Goal: Task Accomplishment & Management: Complete application form

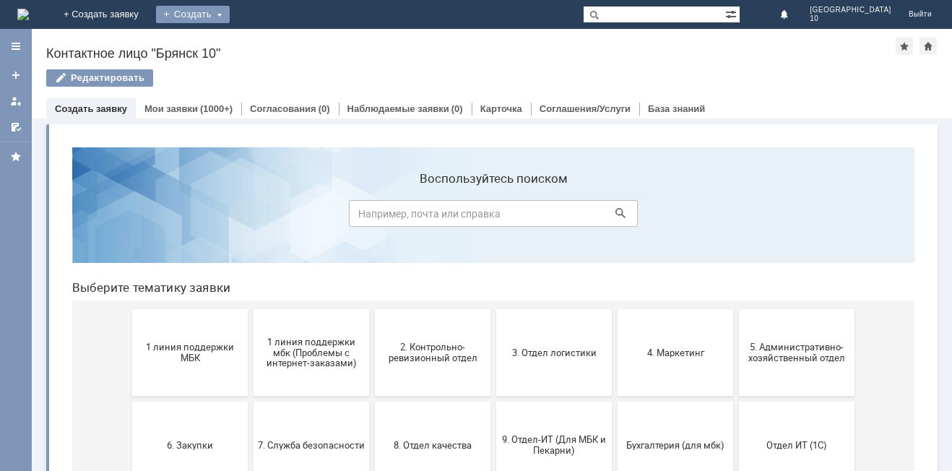
click at [230, 18] on div "Создать" at bounding box center [193, 14] width 74 height 17
click at [269, 43] on link "Заявка" at bounding box center [214, 43] width 110 height 17
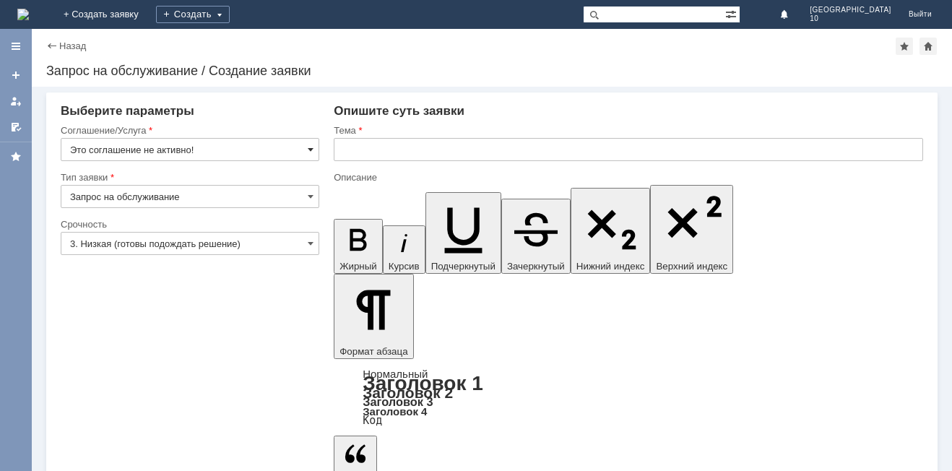
click at [308, 147] on span at bounding box center [311, 150] width 6 height 12
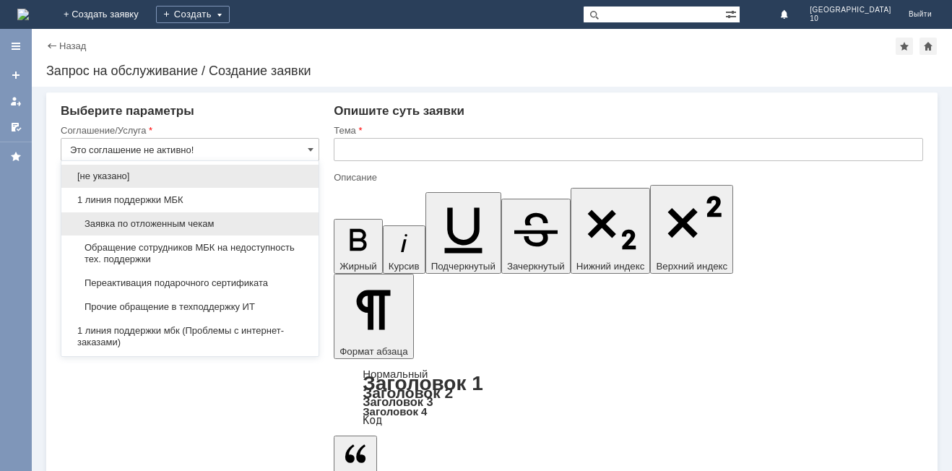
click at [232, 222] on span "Заявка по отложенным чекам" at bounding box center [190, 224] width 240 height 12
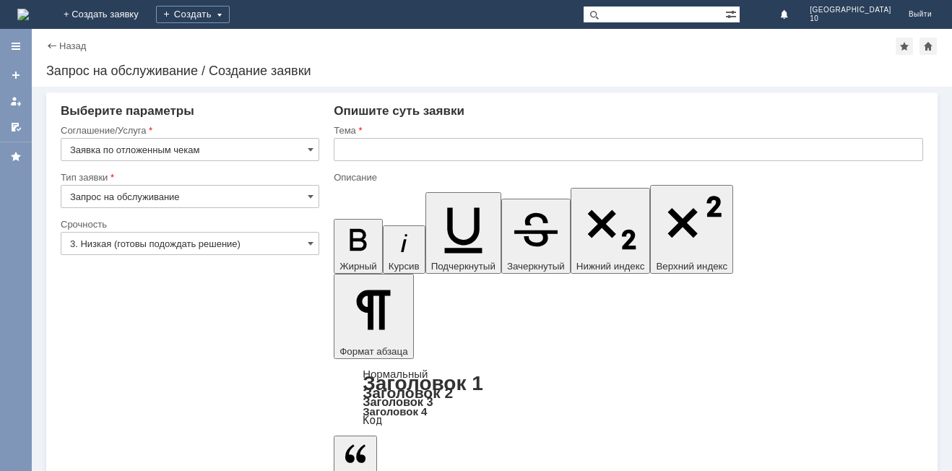
type input "Заявка по отложенным чекам"
click at [308, 248] on span at bounding box center [311, 244] width 6 height 12
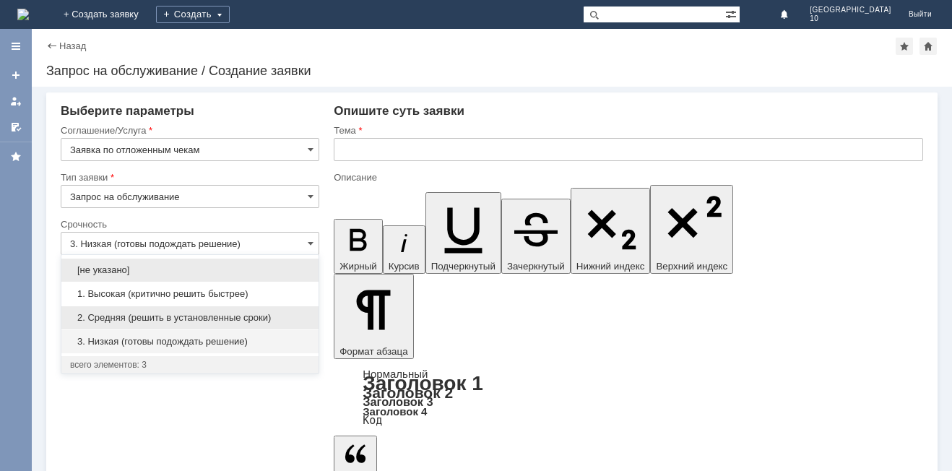
click at [223, 311] on div "2. Средняя (решить в установленные сроки)" at bounding box center [189, 317] width 257 height 23
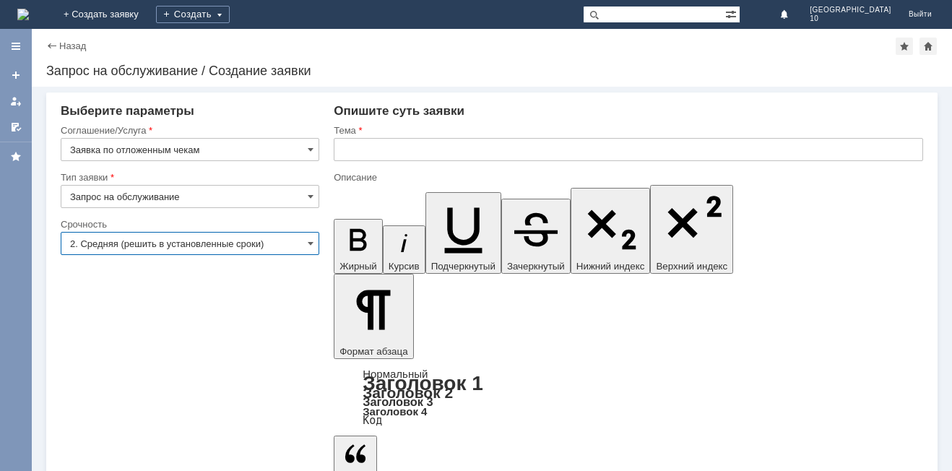
type input "2. Средняя (решить в установленные сроки)"
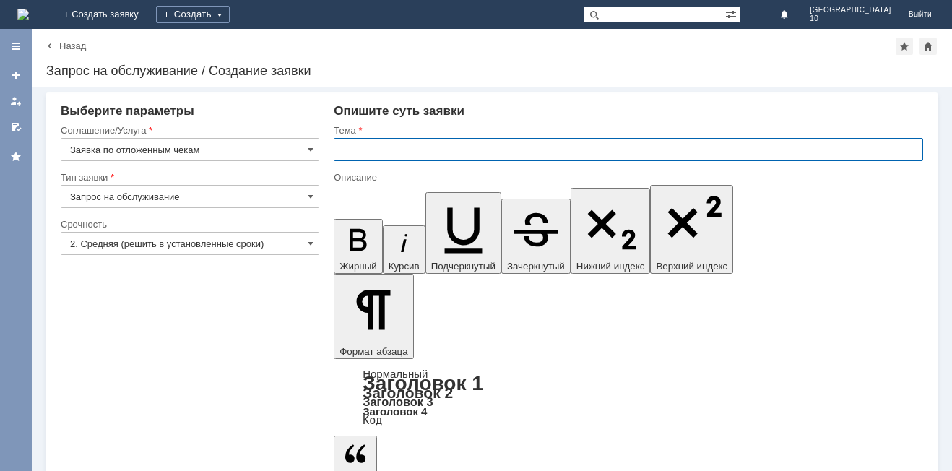
click at [381, 154] on input "text" at bounding box center [628, 149] width 589 height 23
type input "Отложенный чек Брянск 10"
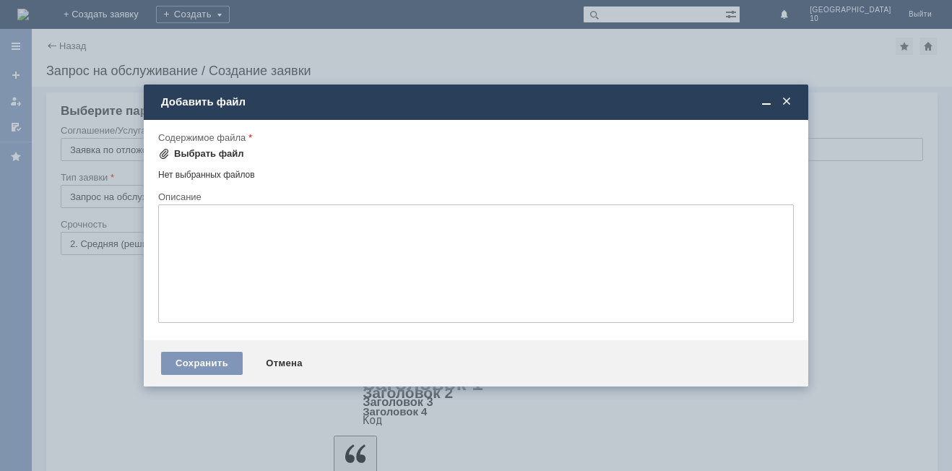
click at [215, 152] on div "Выбрать файл" at bounding box center [209, 154] width 70 height 12
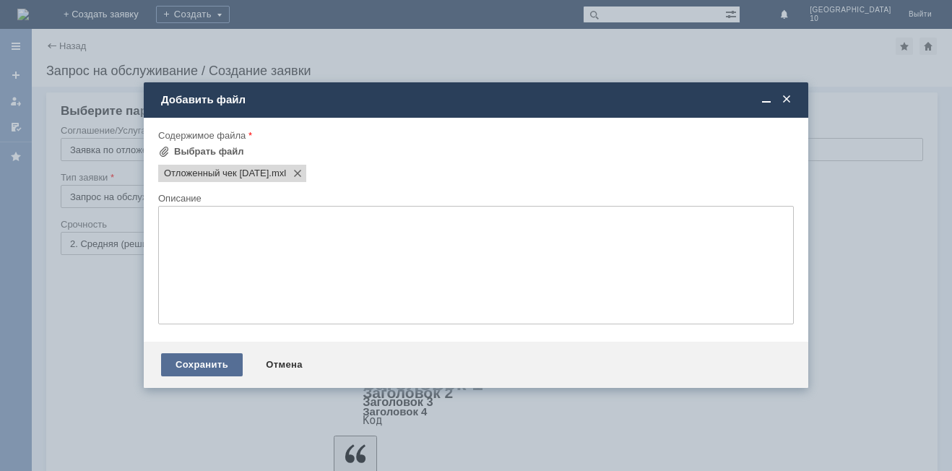
click at [206, 363] on div "Сохранить" at bounding box center [202, 364] width 82 height 23
